Goal: Obtain resource: Download file/media

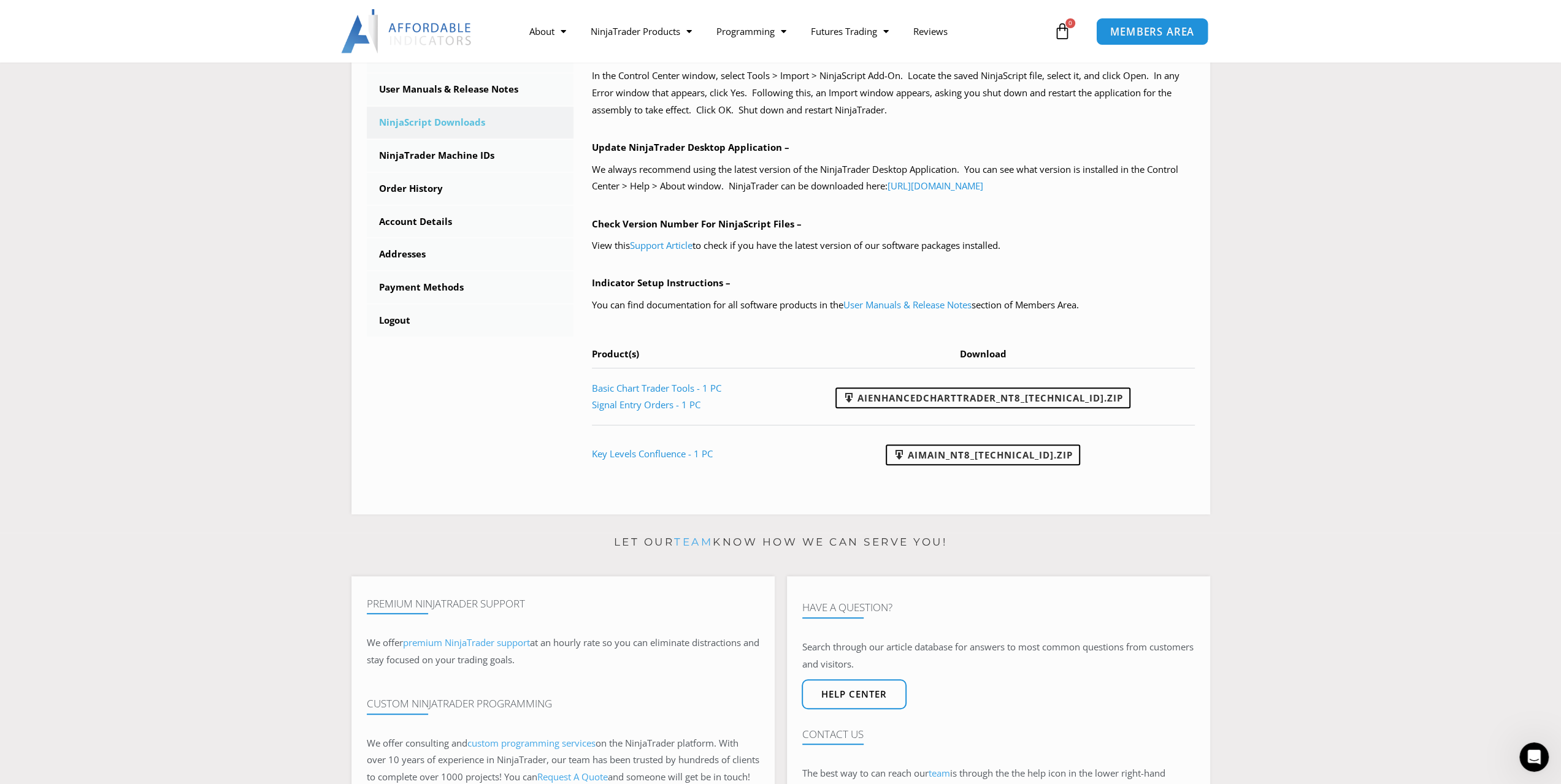
click at [1134, 31] on span "MEMBERS AREA" at bounding box center [1152, 32] width 84 height 10
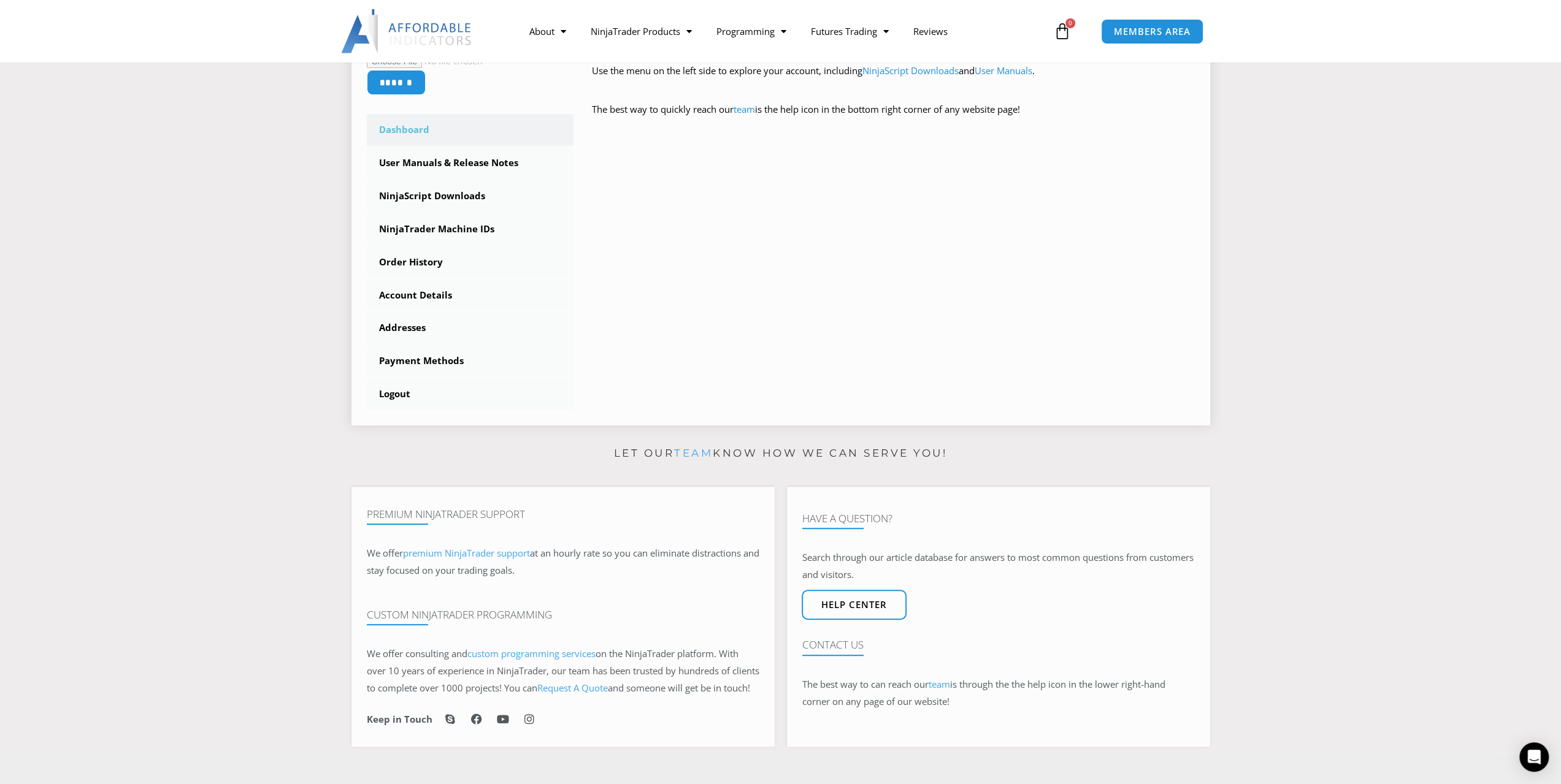
scroll to position [368, 0]
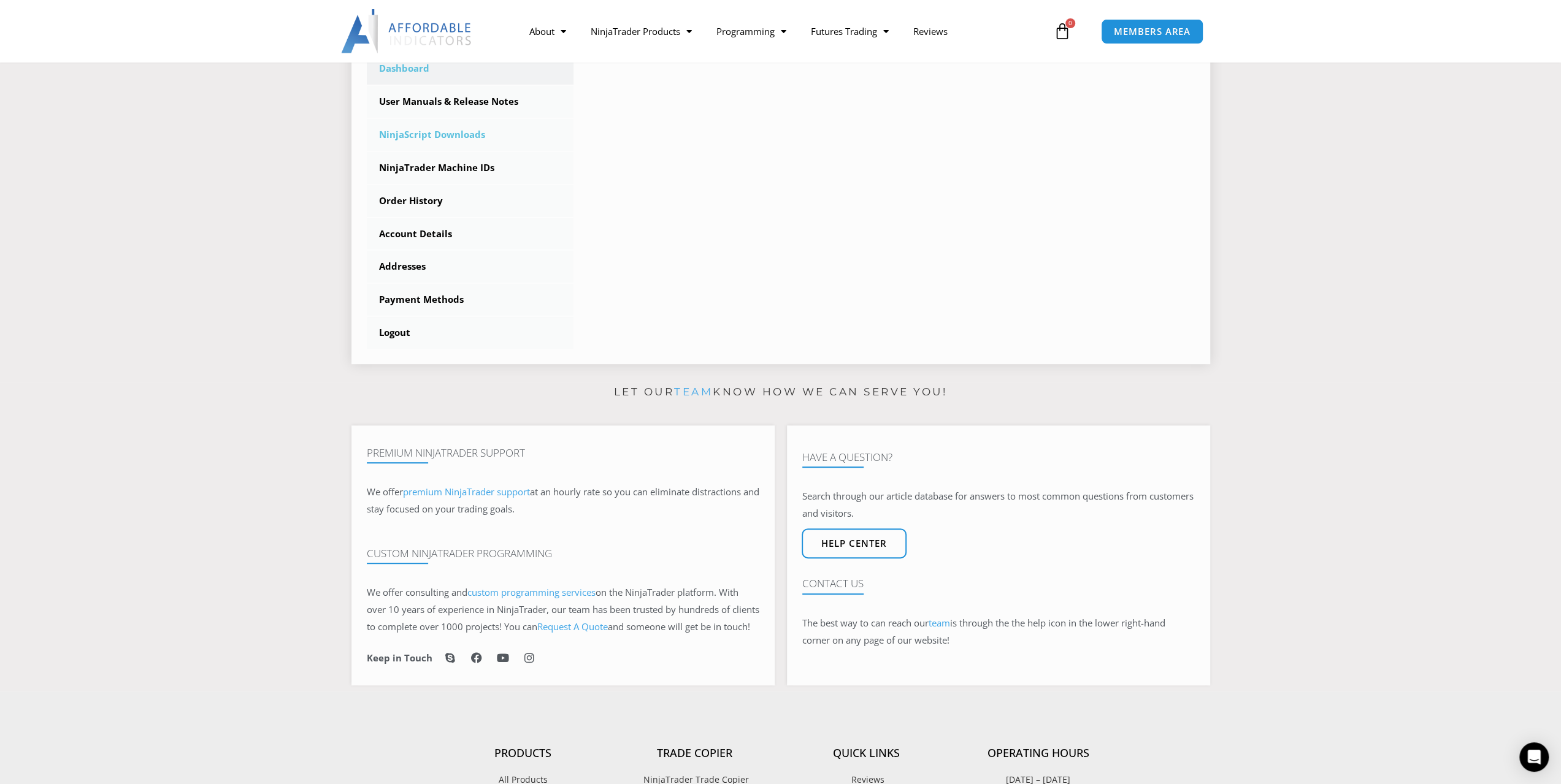
click at [458, 138] on link "NinjaScript Downloads" at bounding box center [470, 135] width 207 height 32
